Goal: Find specific page/section: Find specific page/section

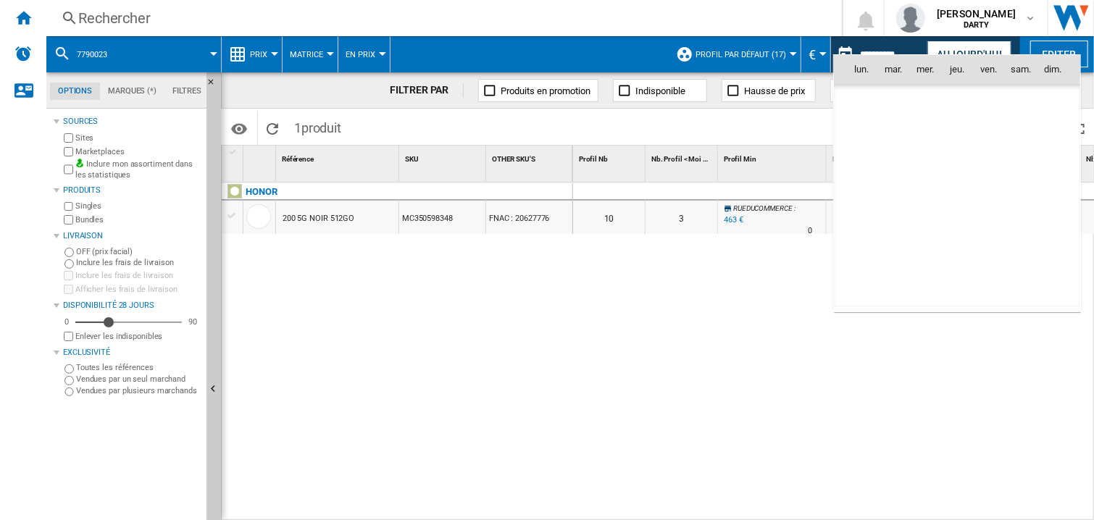
scroll to position [4415, 0]
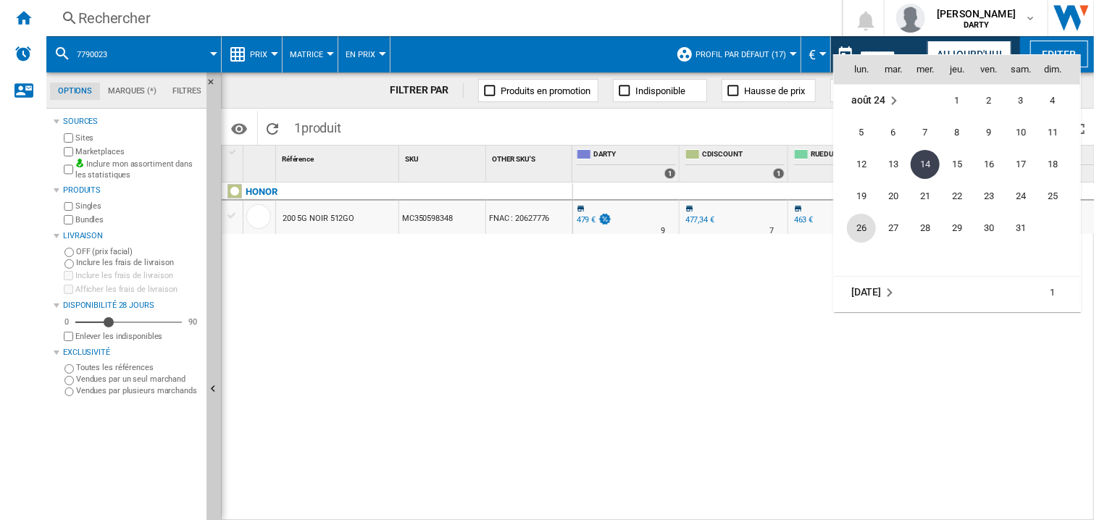
click at [869, 232] on span "26" at bounding box center [861, 228] width 29 height 29
type input "**********"
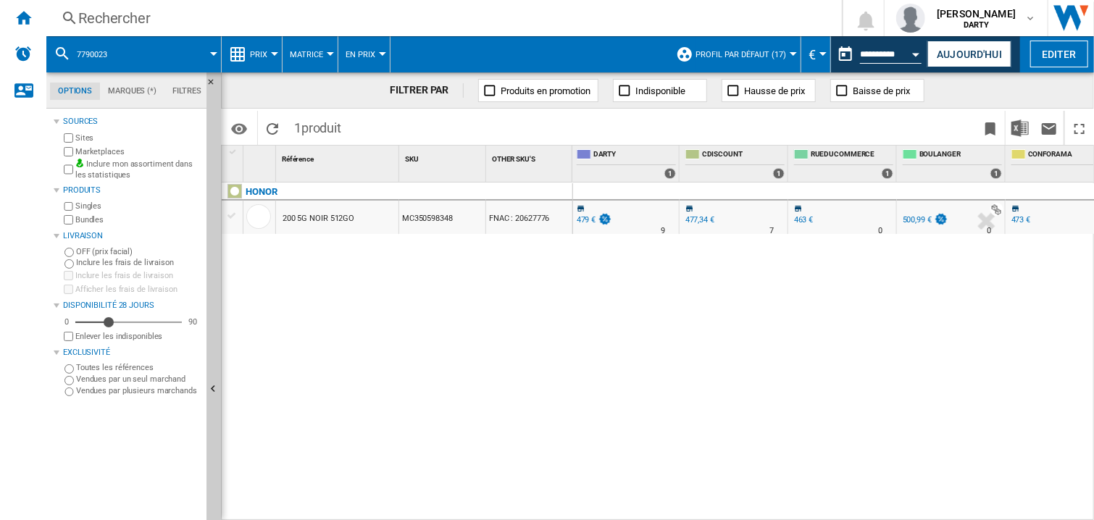
click at [113, 23] on div "Rechercher" at bounding box center [441, 18] width 726 height 20
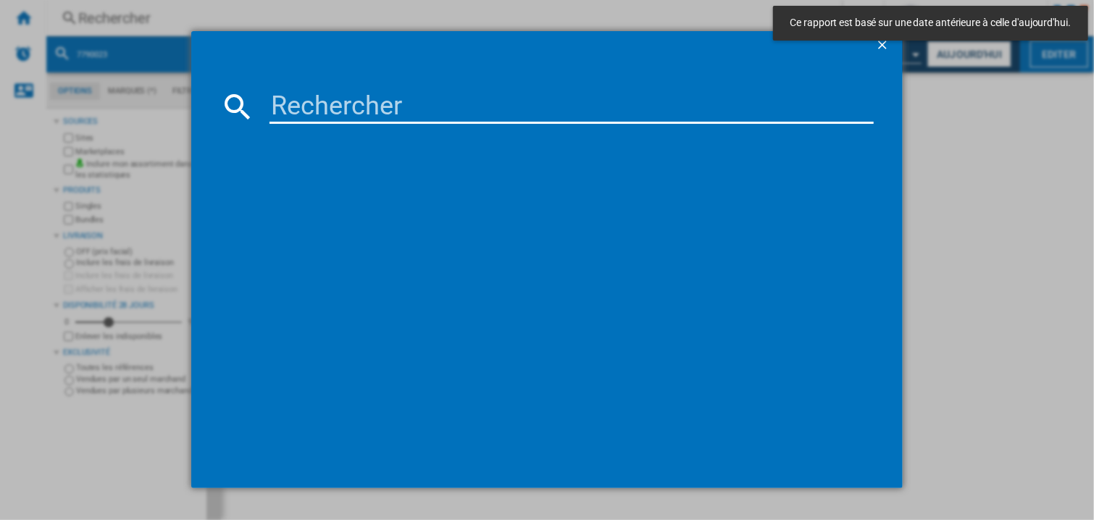
paste input "4740998"
type input "4740998"
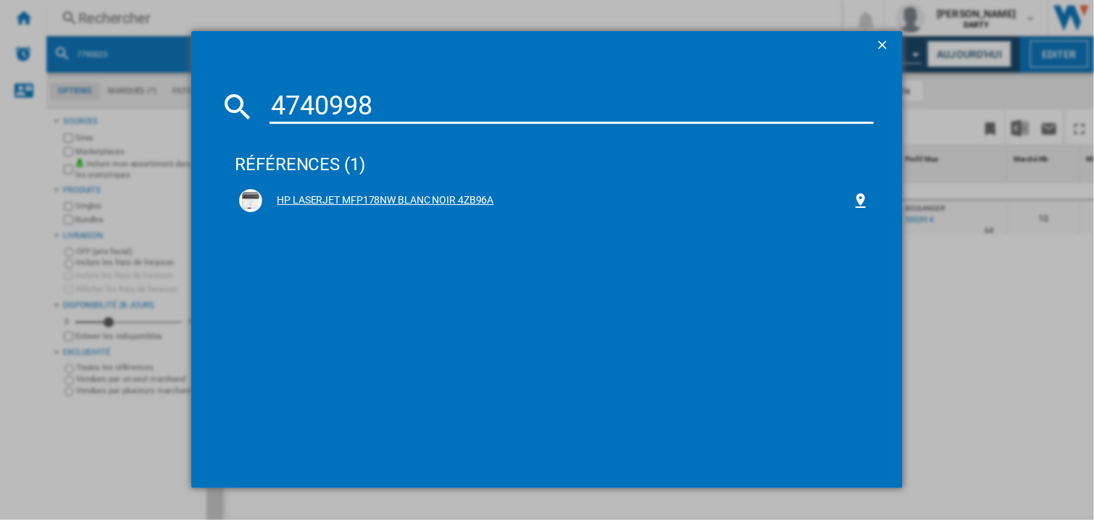
click at [411, 200] on div "HP LASERJET MFP178NW BLANC NOIR 4ZB96A" at bounding box center [557, 200] width 590 height 14
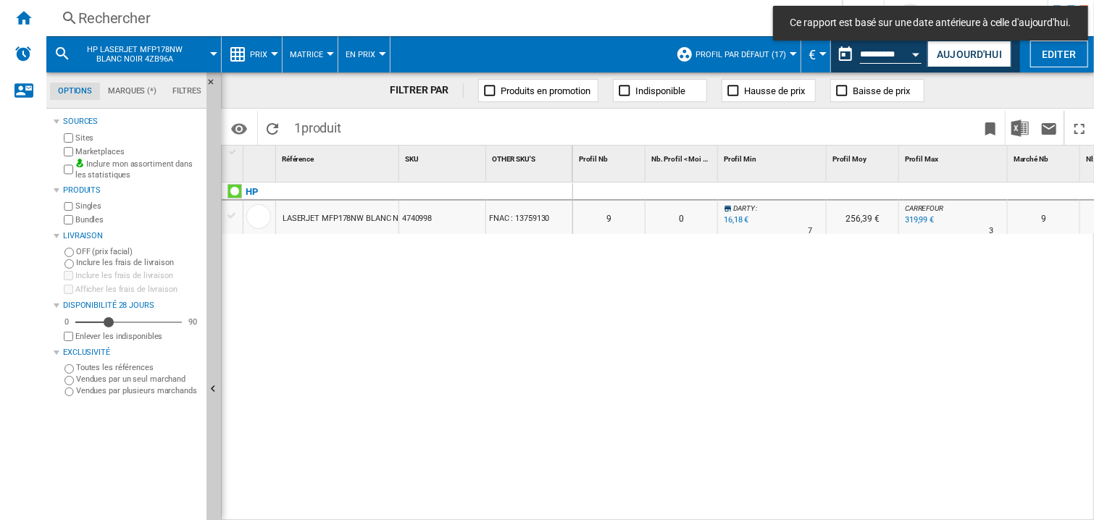
click at [905, 265] on div "0 0 0 0 9 0 [PERSON_NAME] : 0.0 % 16,18 € % N/A 7 [PERSON_NAME] : 256,39 € [GEO…" at bounding box center [834, 352] width 522 height 339
click at [931, 191] on div at bounding box center [953, 191] width 109 height 17
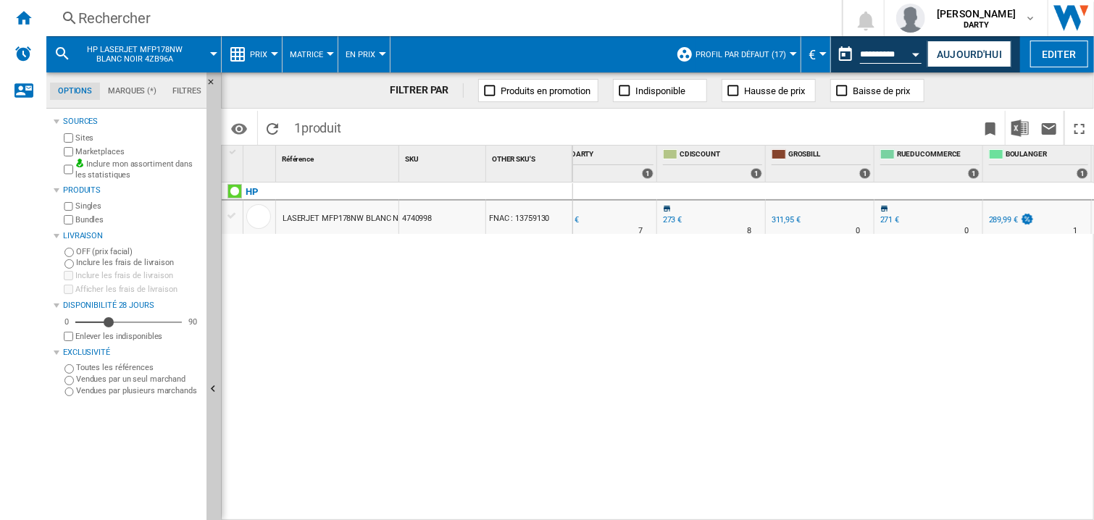
scroll to position [0, 1002]
click at [897, 329] on div "0 0 0 0 9 0 [PERSON_NAME] : 0.0 % 16,18 € % N/A 7 [PERSON_NAME] : 256,39 € [GEO…" at bounding box center [834, 352] width 522 height 339
click at [84, 19] on div "Rechercher" at bounding box center [441, 18] width 726 height 20
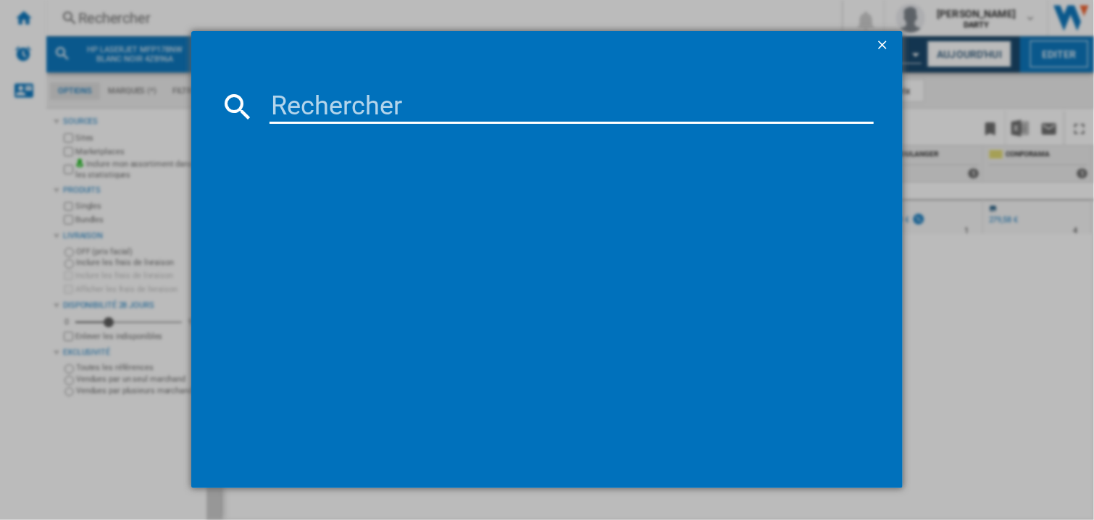
type input "7985819"
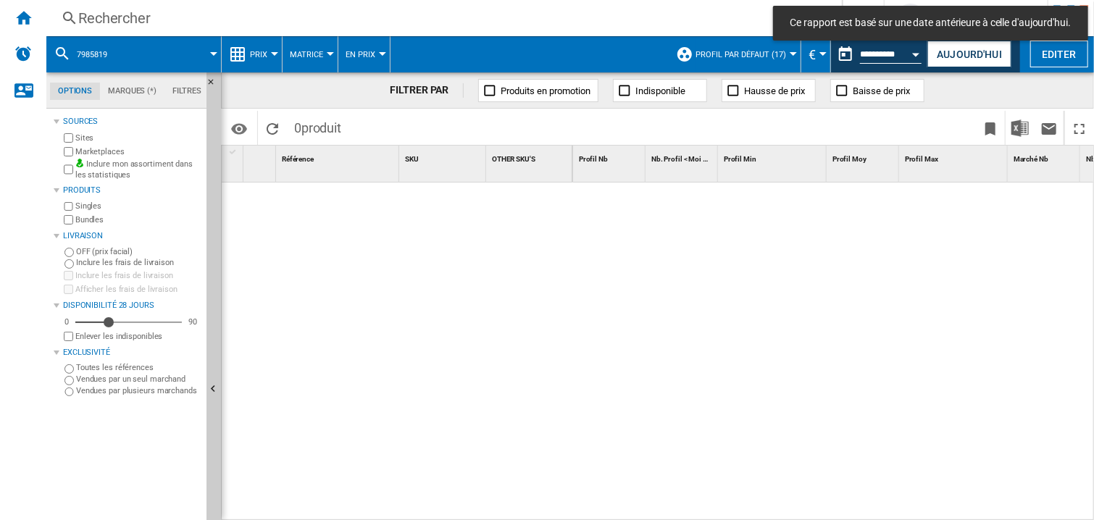
click at [853, 328] on div at bounding box center [834, 352] width 522 height 339
